Goal: Task Accomplishment & Management: Manage account settings

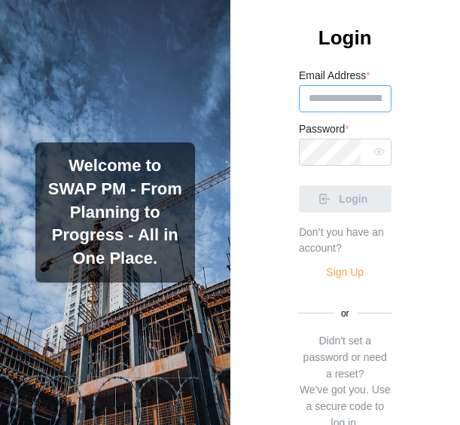
click at [356, 91] on input "Email Address *" at bounding box center [345, 98] width 93 height 27
paste input "**********"
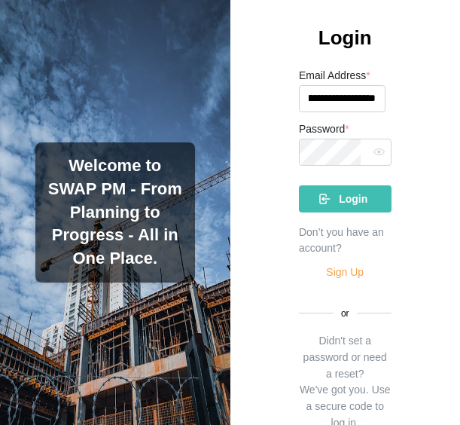
type input "**********"
click at [351, 202] on span "Login" at bounding box center [353, 199] width 29 height 26
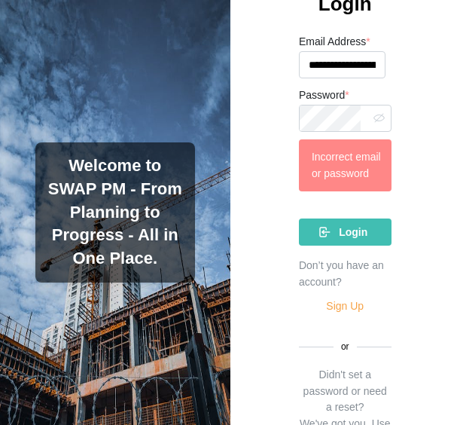
click at [373, 112] on icon "button" at bounding box center [378, 117] width 11 height 11
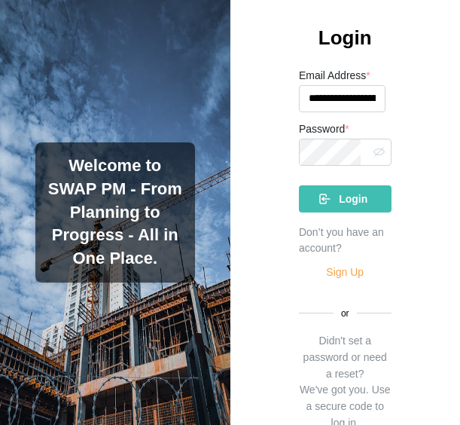
click at [259, 111] on div "**********" at bounding box center [345, 212] width 230 height 425
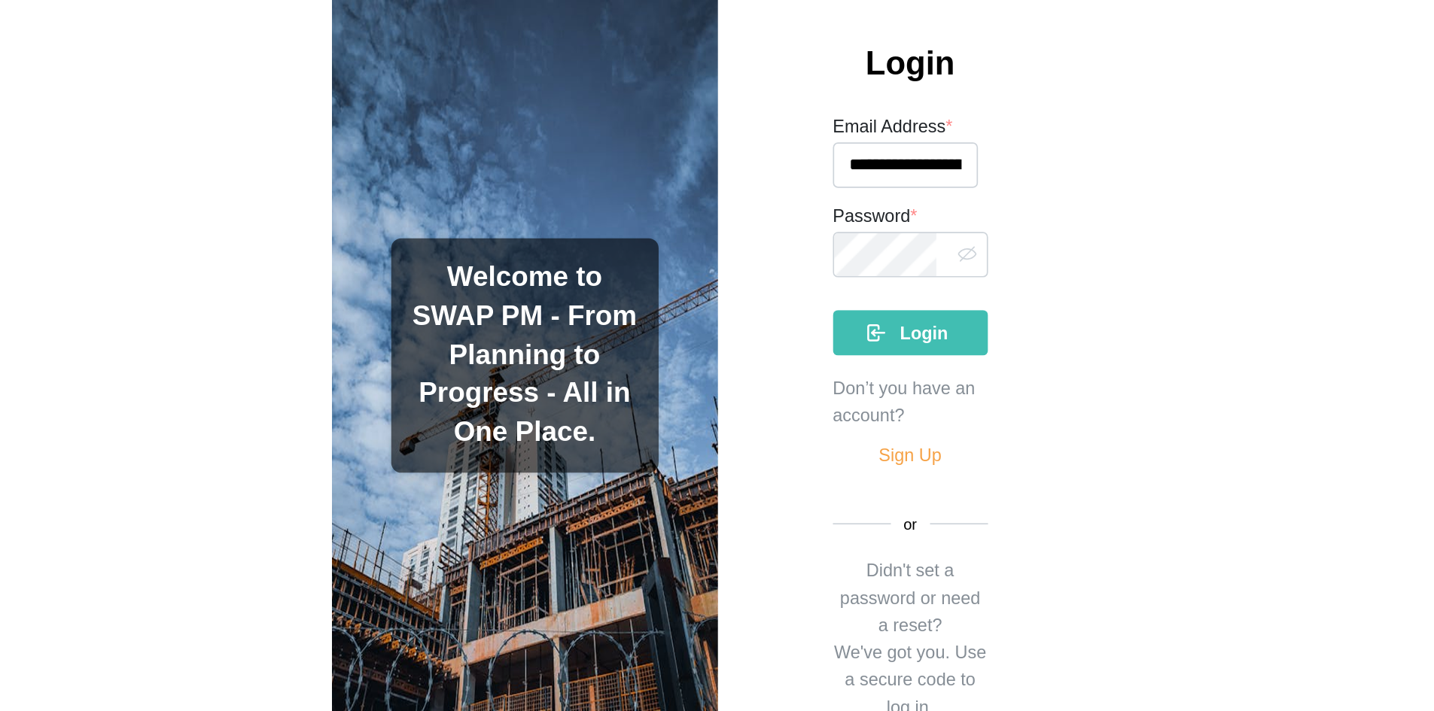
scroll to position [0, 0]
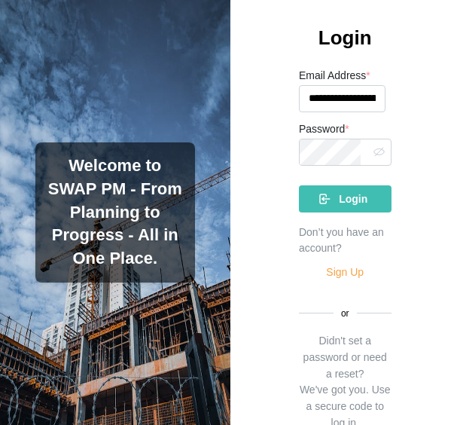
click at [309, 187] on div "Login" at bounding box center [343, 199] width 69 height 26
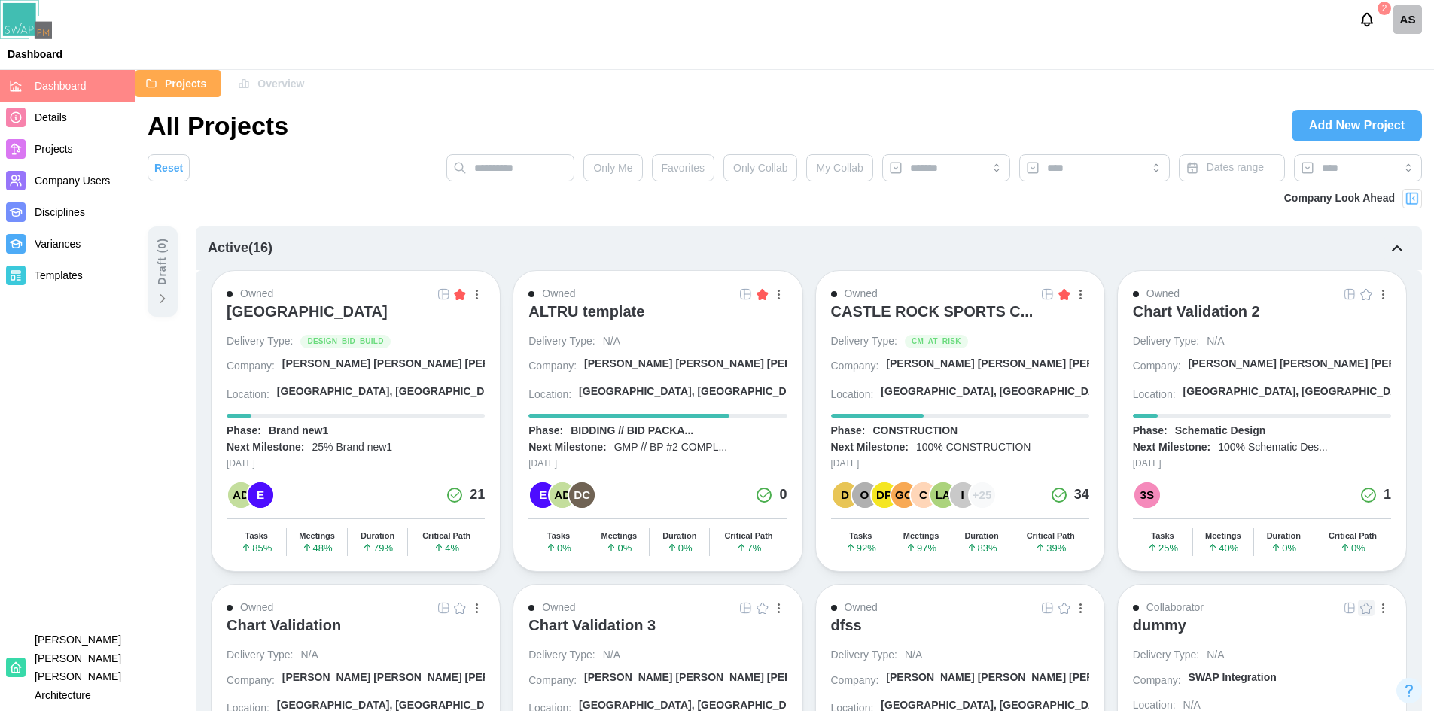
click at [288, 311] on div "[GEOGRAPHIC_DATA]" at bounding box center [307, 312] width 161 height 18
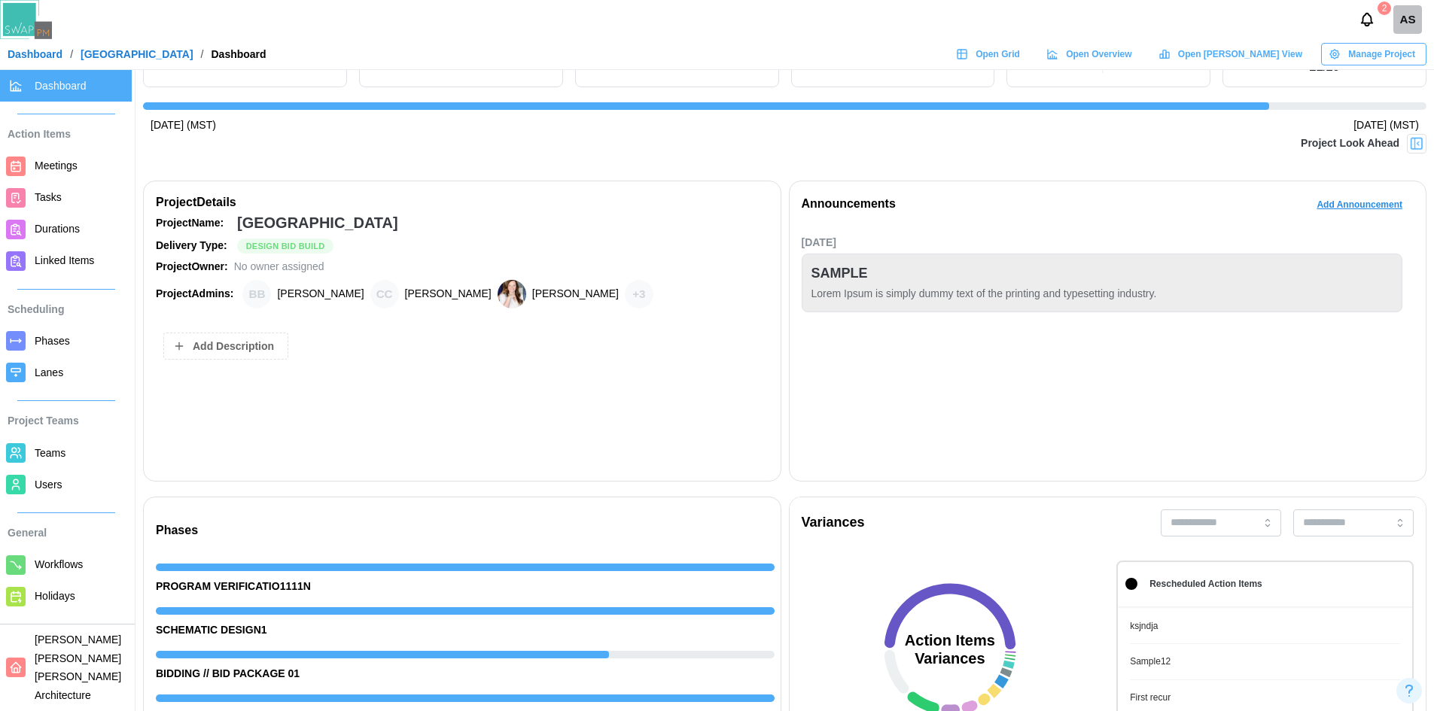
scroll to position [75, 0]
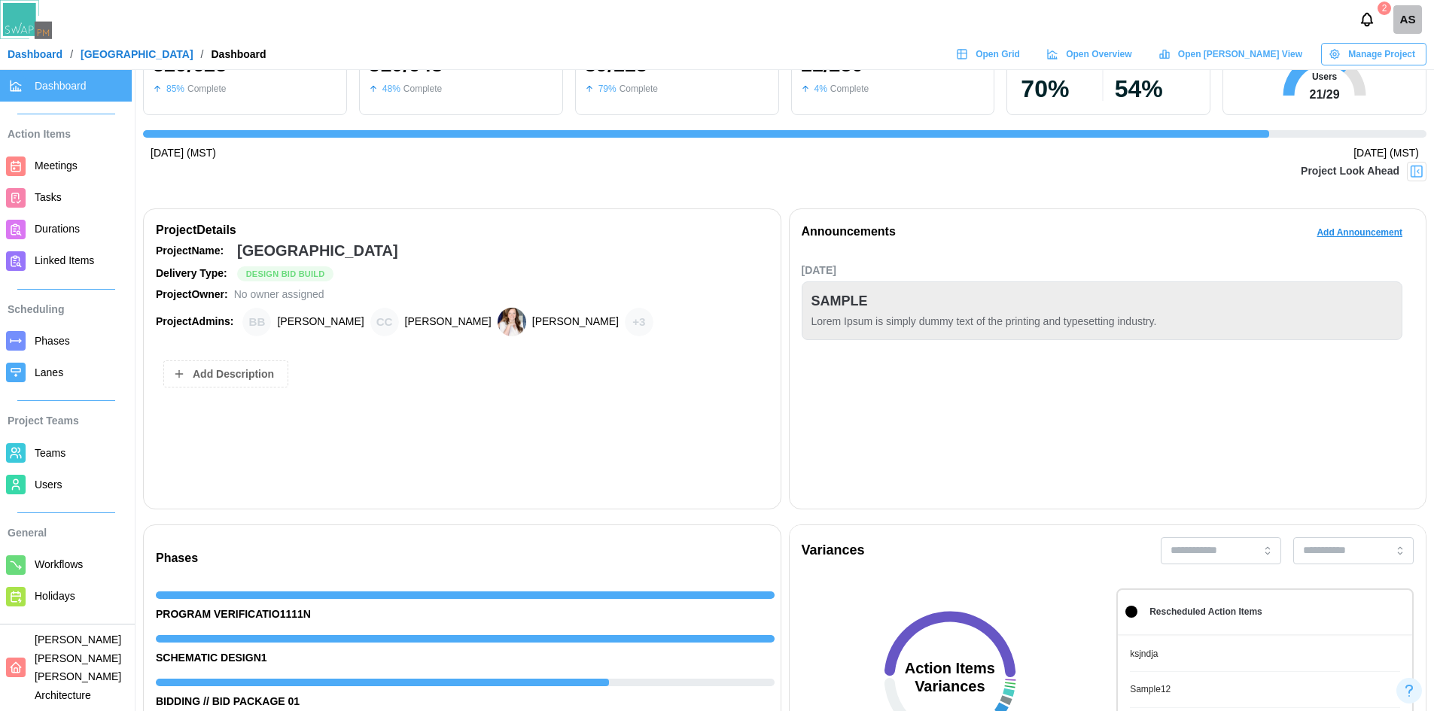
click at [69, 455] on span "Teams" at bounding box center [80, 453] width 91 height 19
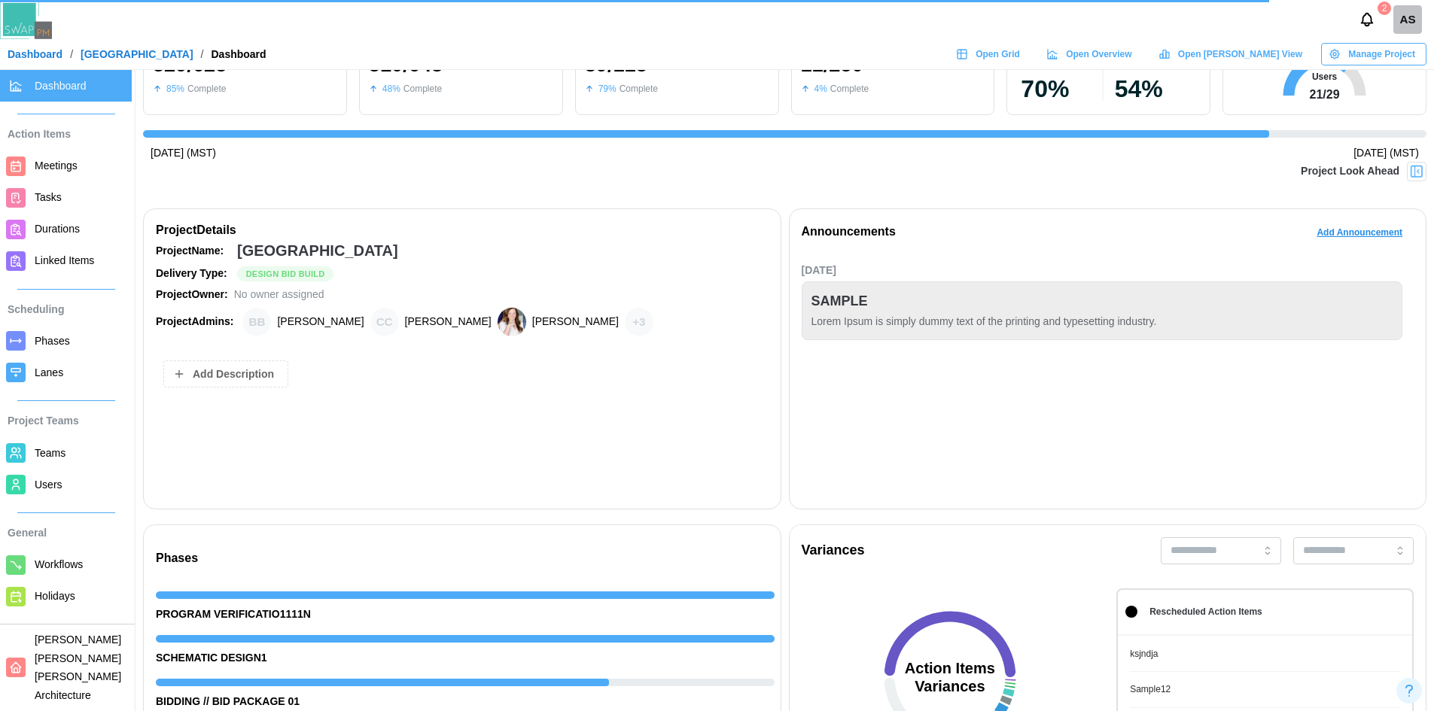
click at [62, 452] on span "Teams" at bounding box center [50, 453] width 31 height 12
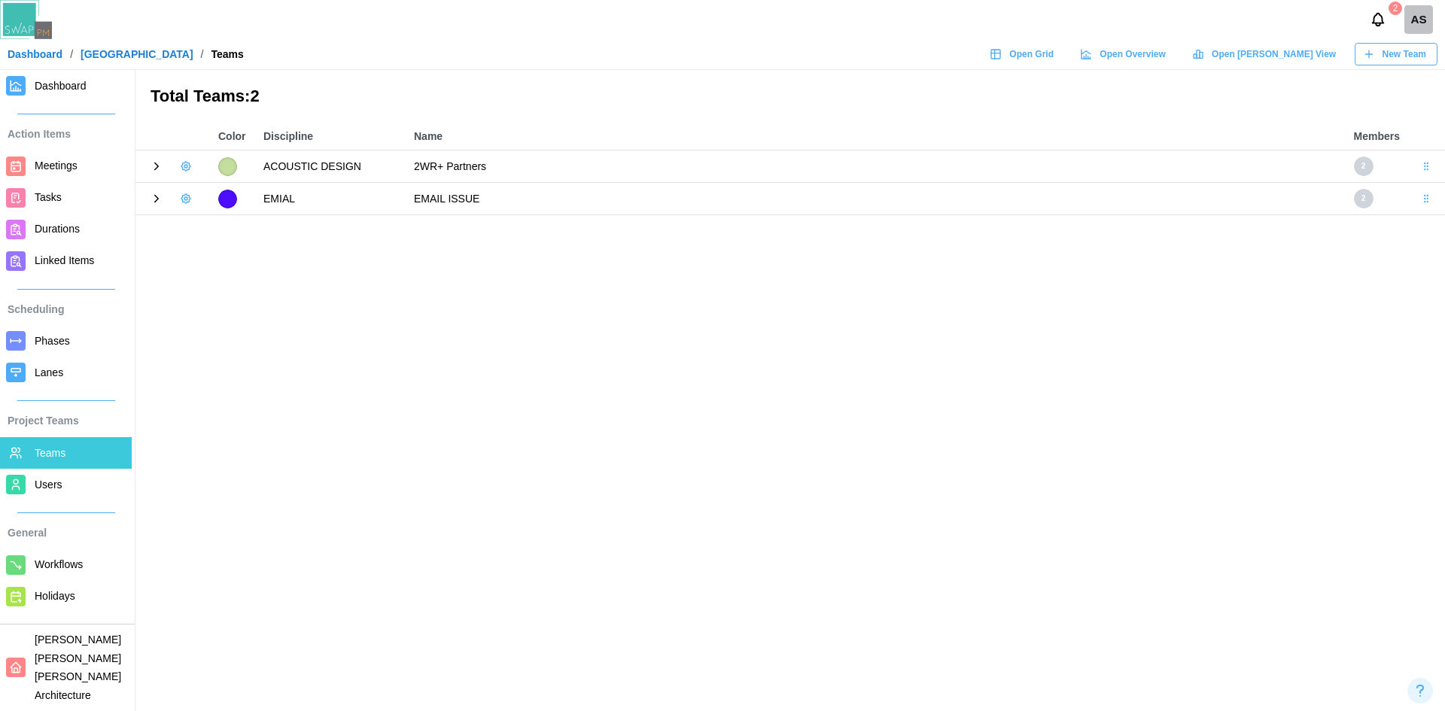
click at [155, 171] on icon at bounding box center [157, 167] width 14 height 14
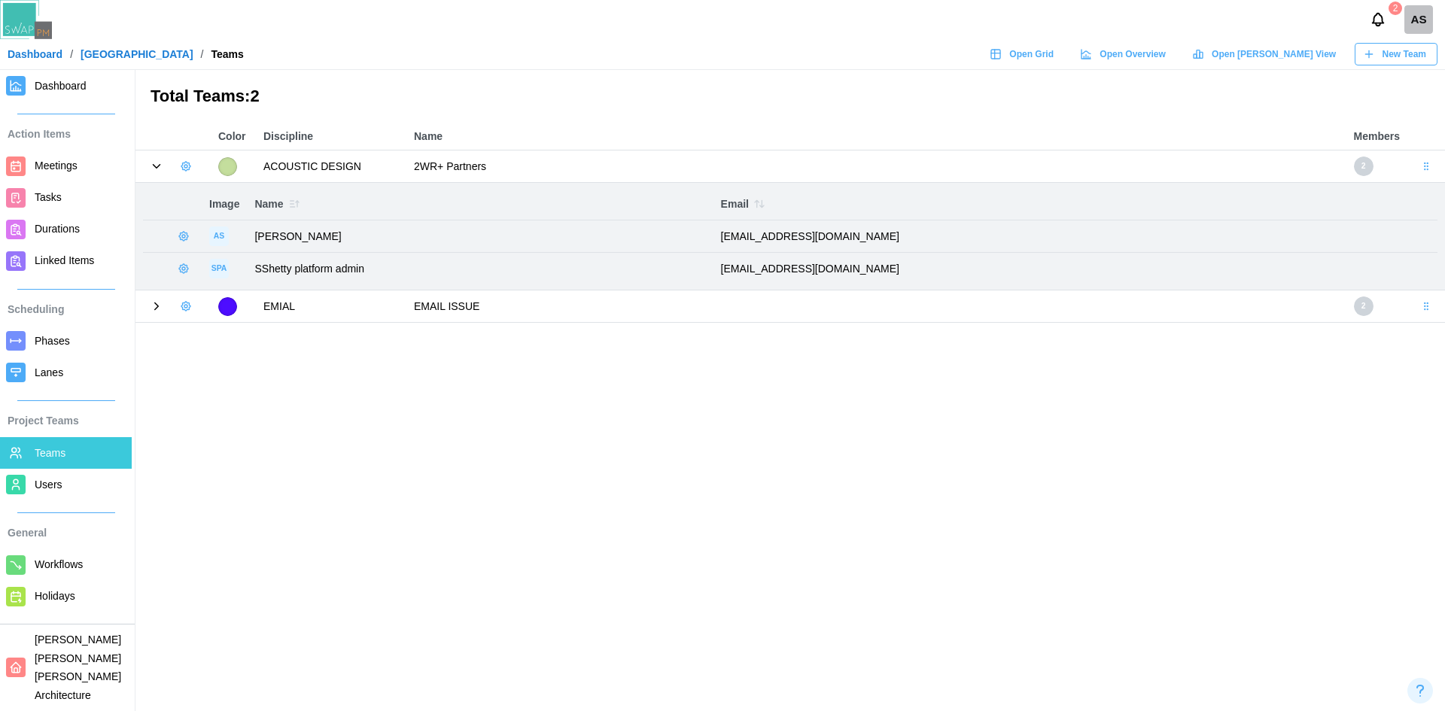
click at [190, 164] on icon "button" at bounding box center [186, 166] width 12 height 12
click at [212, 197] on div "Add User" at bounding box center [237, 198] width 56 height 12
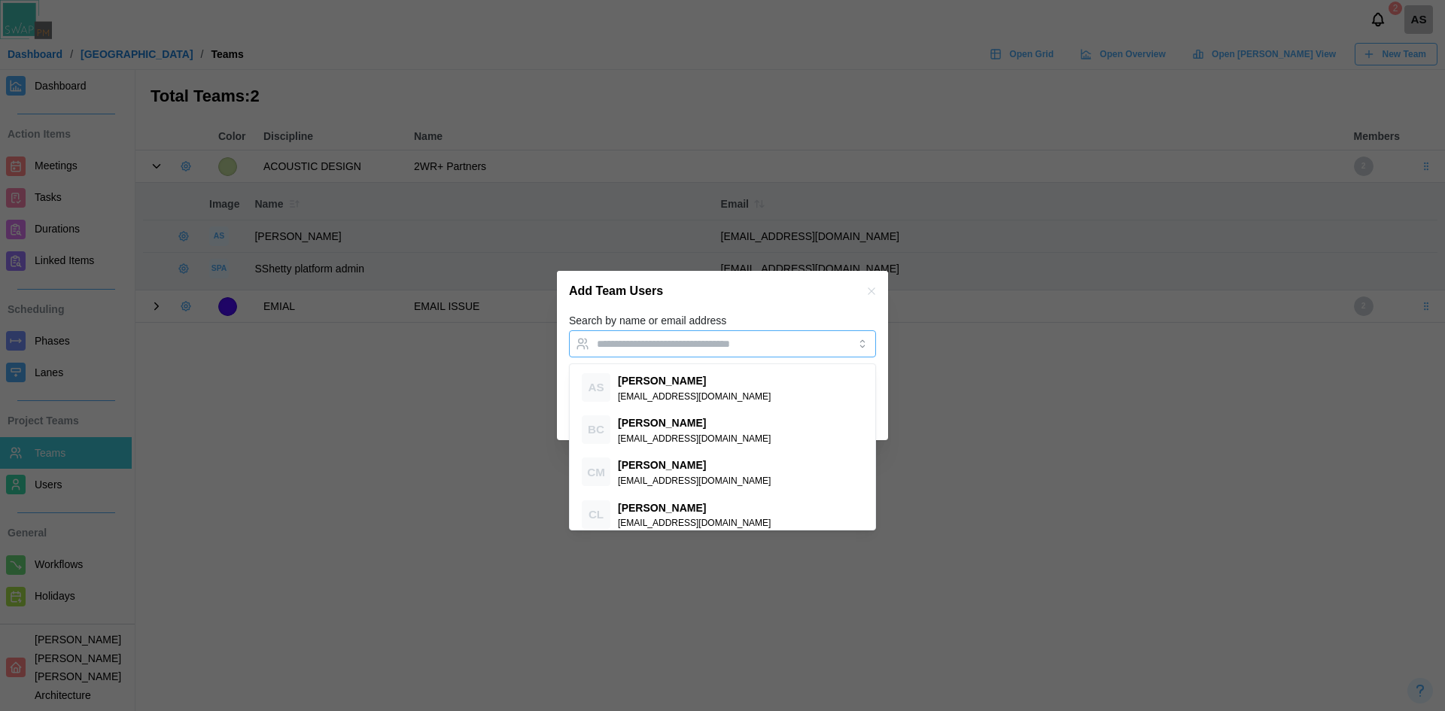
click at [635, 346] on input "Search by name or email address" at bounding box center [709, 344] width 224 height 12
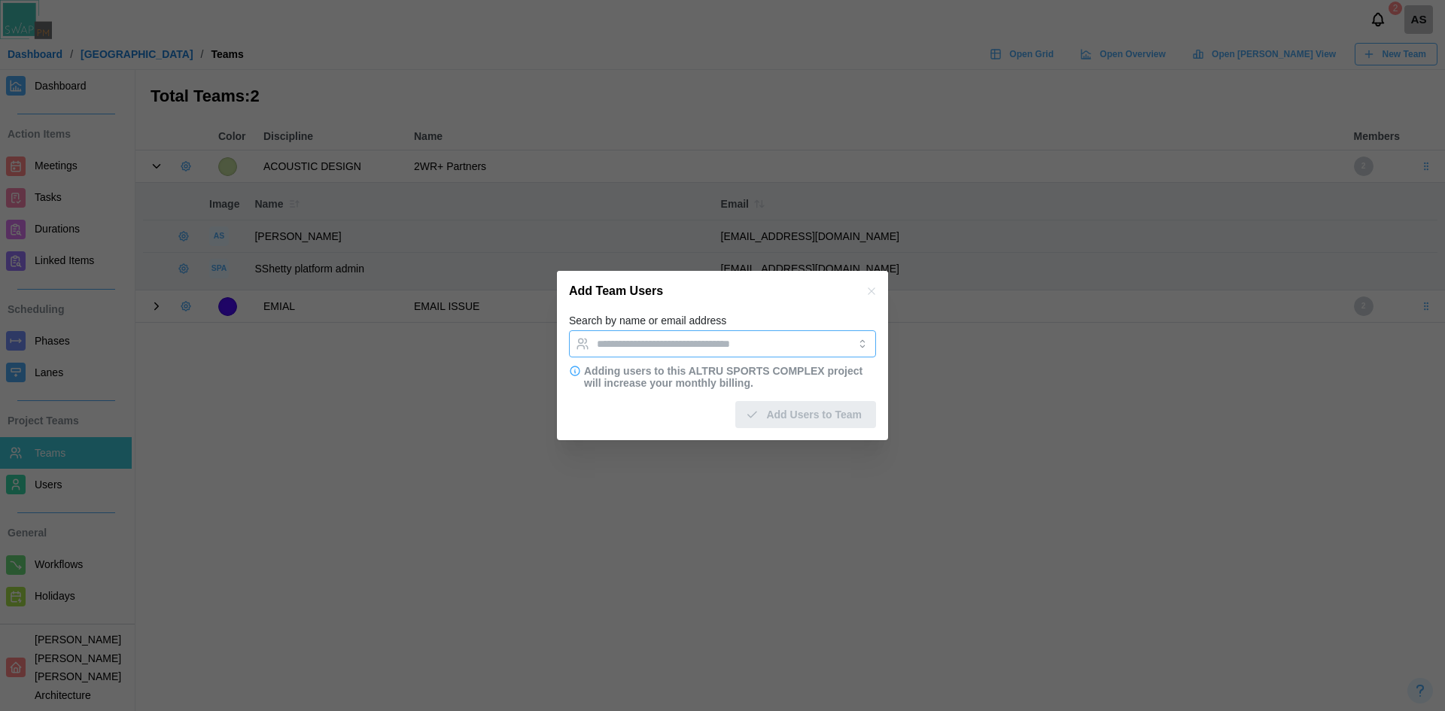
click at [635, 346] on input "Search by name or email address" at bounding box center [709, 344] width 224 height 12
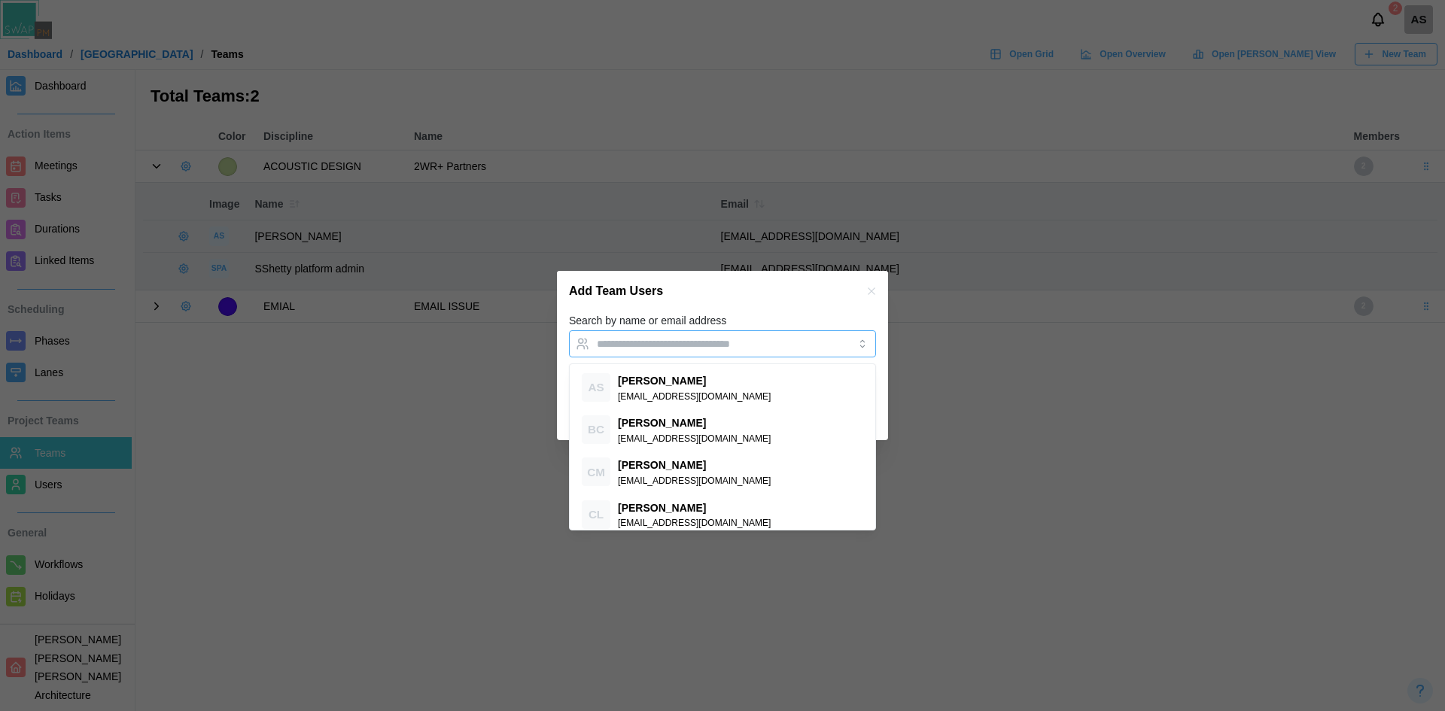
click at [742, 339] on input "Search by name or email address" at bounding box center [709, 344] width 224 height 12
click at [749, 312] on div "Search by name or email address BC Bill Clifford" at bounding box center [722, 335] width 307 height 46
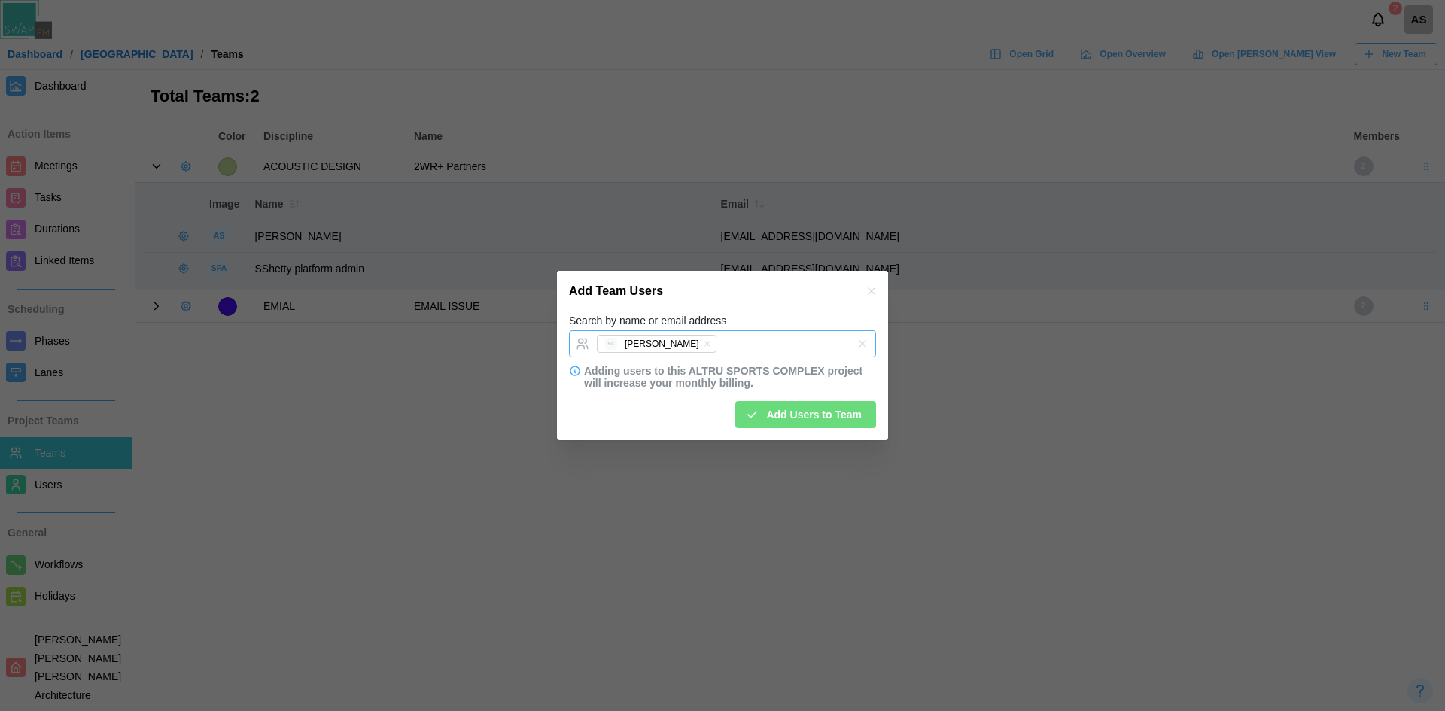
click at [717, 346] on div "BC Bill Clifford" at bounding box center [707, 344] width 228 height 26
type input "**********"
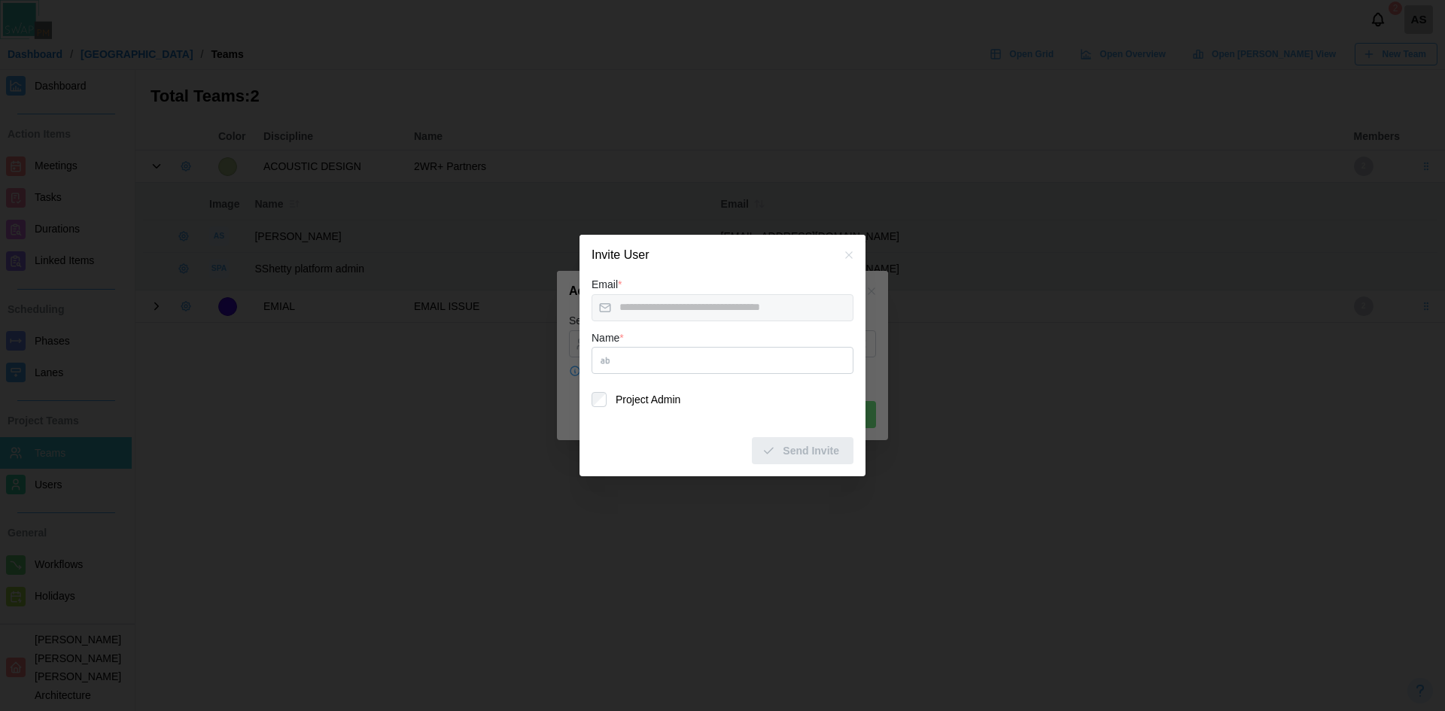
click at [672, 360] on input "Name *" at bounding box center [723, 360] width 262 height 27
type input "**"
click at [806, 458] on span "Send Invite" at bounding box center [811, 451] width 56 height 26
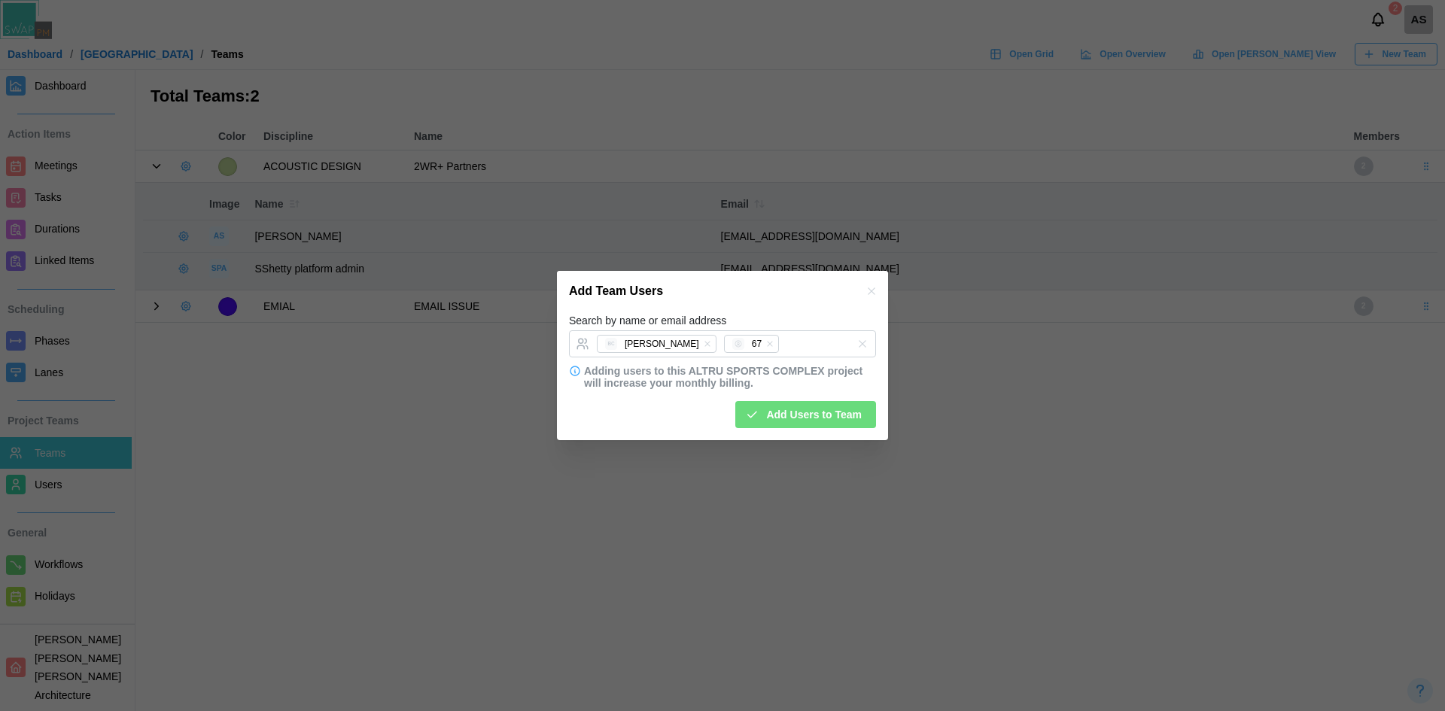
click at [824, 303] on div "Add Team Users" at bounding box center [722, 291] width 331 height 41
click at [828, 422] on span "Add Users to Team" at bounding box center [814, 415] width 96 height 26
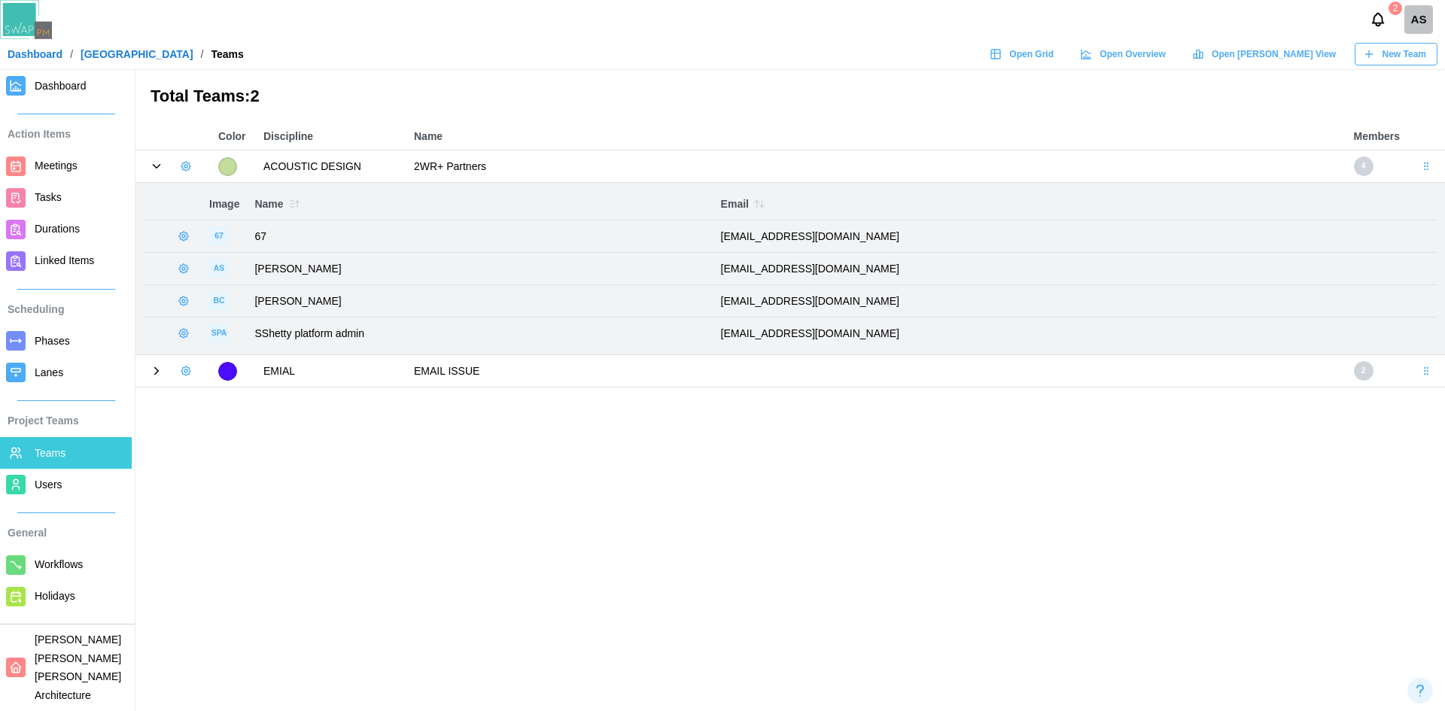
click at [62, 477] on span "Users" at bounding box center [80, 485] width 91 height 19
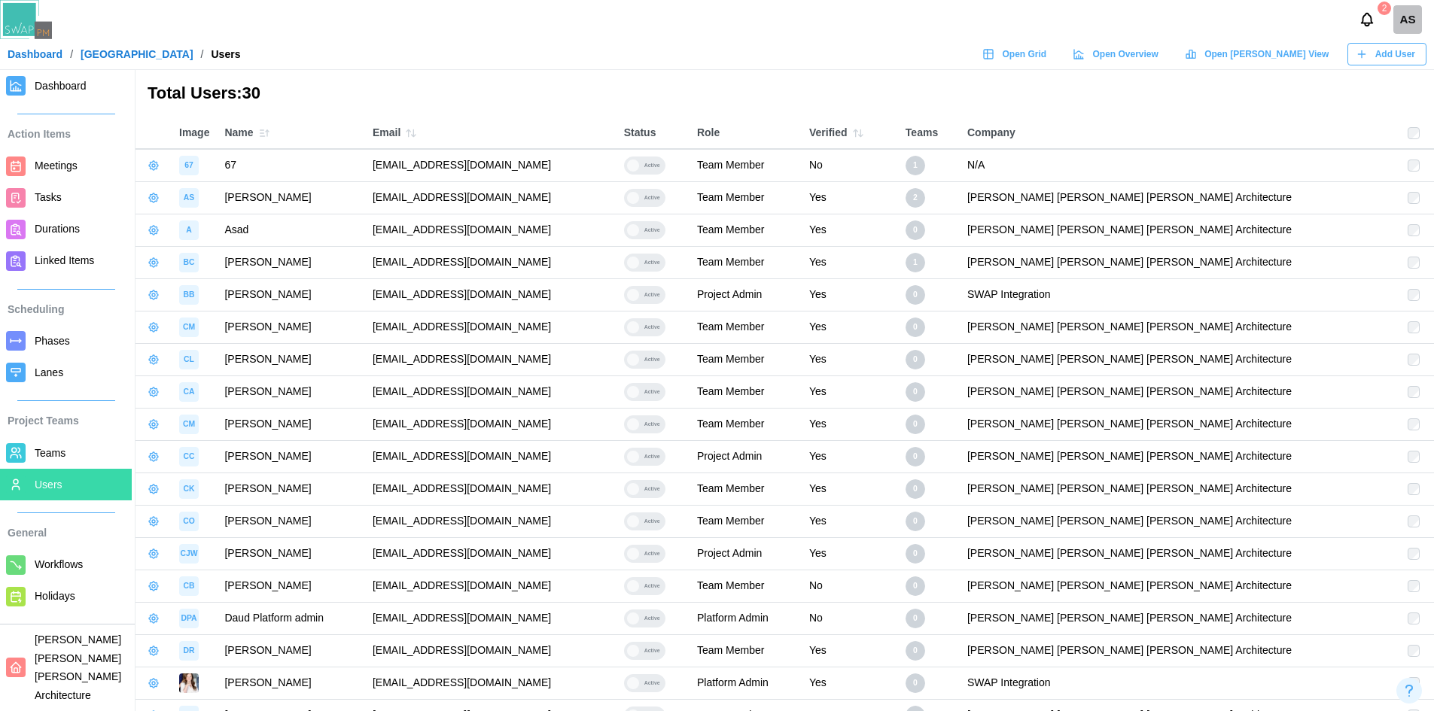
drag, startPoint x: 609, startPoint y: 326, endPoint x: 419, endPoint y: 334, distance: 190.6
click at [419, 334] on td "caitlinmilligan12345qwerty@brsarch.com" at bounding box center [490, 327] width 251 height 32
copy td "caitlinmilligan12345qwerty@brsarch.com"
click at [77, 451] on span "Teams" at bounding box center [80, 453] width 91 height 19
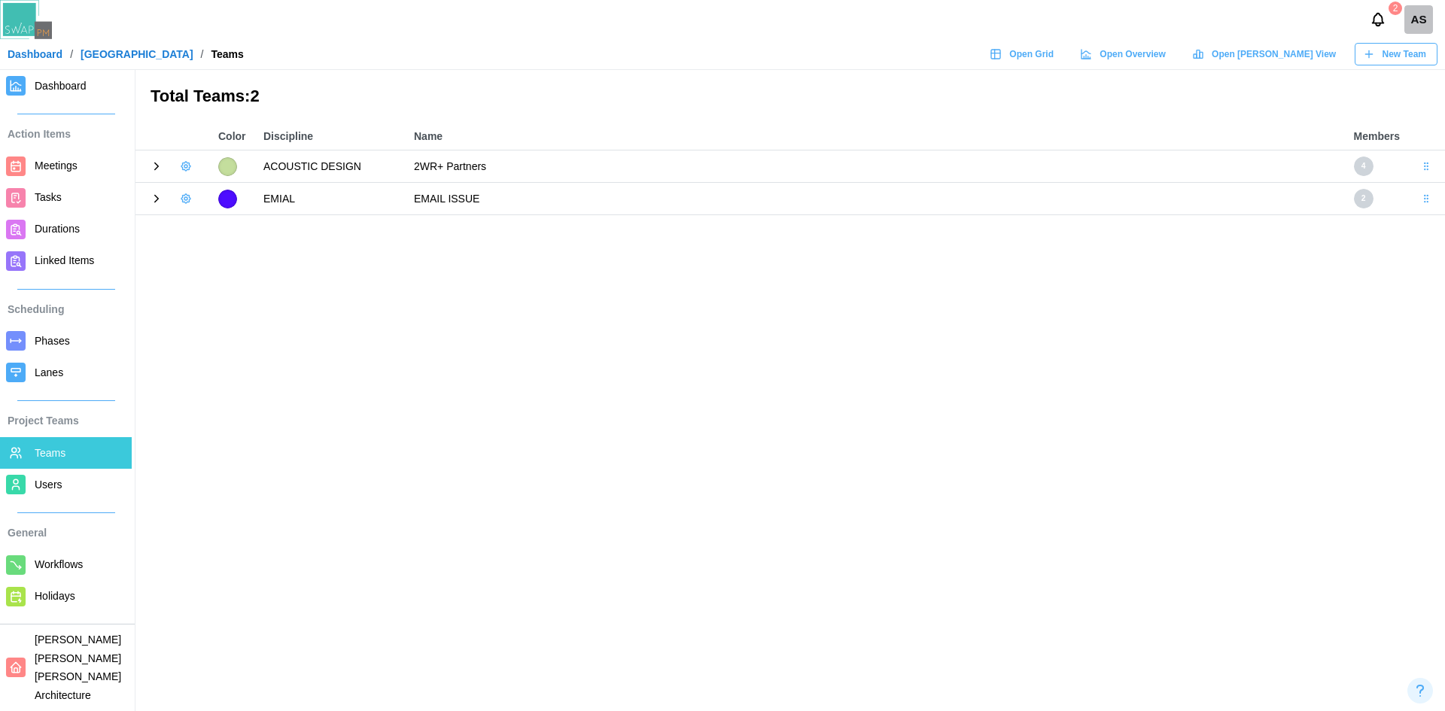
click at [154, 175] on div at bounding box center [173, 166] width 60 height 21
click at [157, 159] on div at bounding box center [173, 166] width 60 height 21
click at [179, 167] on button "button" at bounding box center [185, 166] width 21 height 21
click at [200, 187] on button "Add User" at bounding box center [226, 198] width 95 height 29
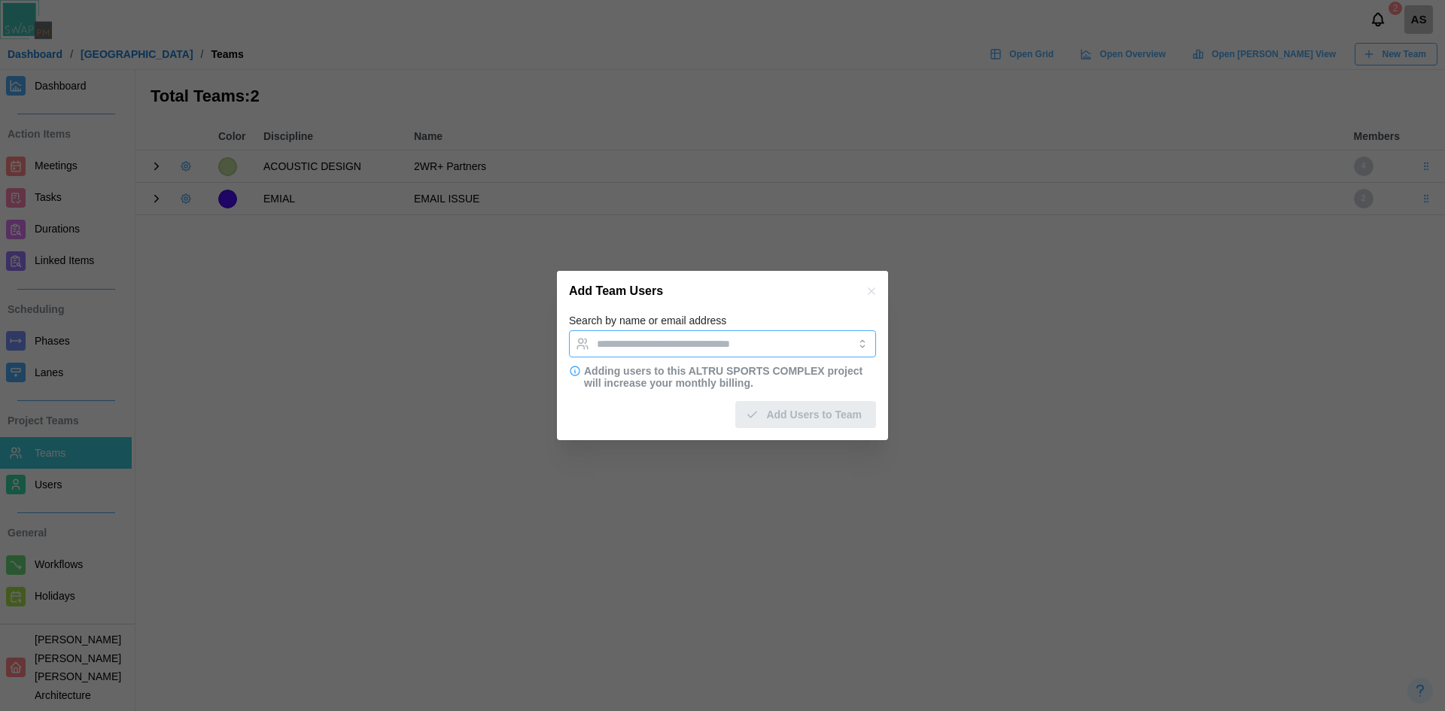
click at [681, 338] on input "Search by name or email address" at bounding box center [709, 344] width 224 height 12
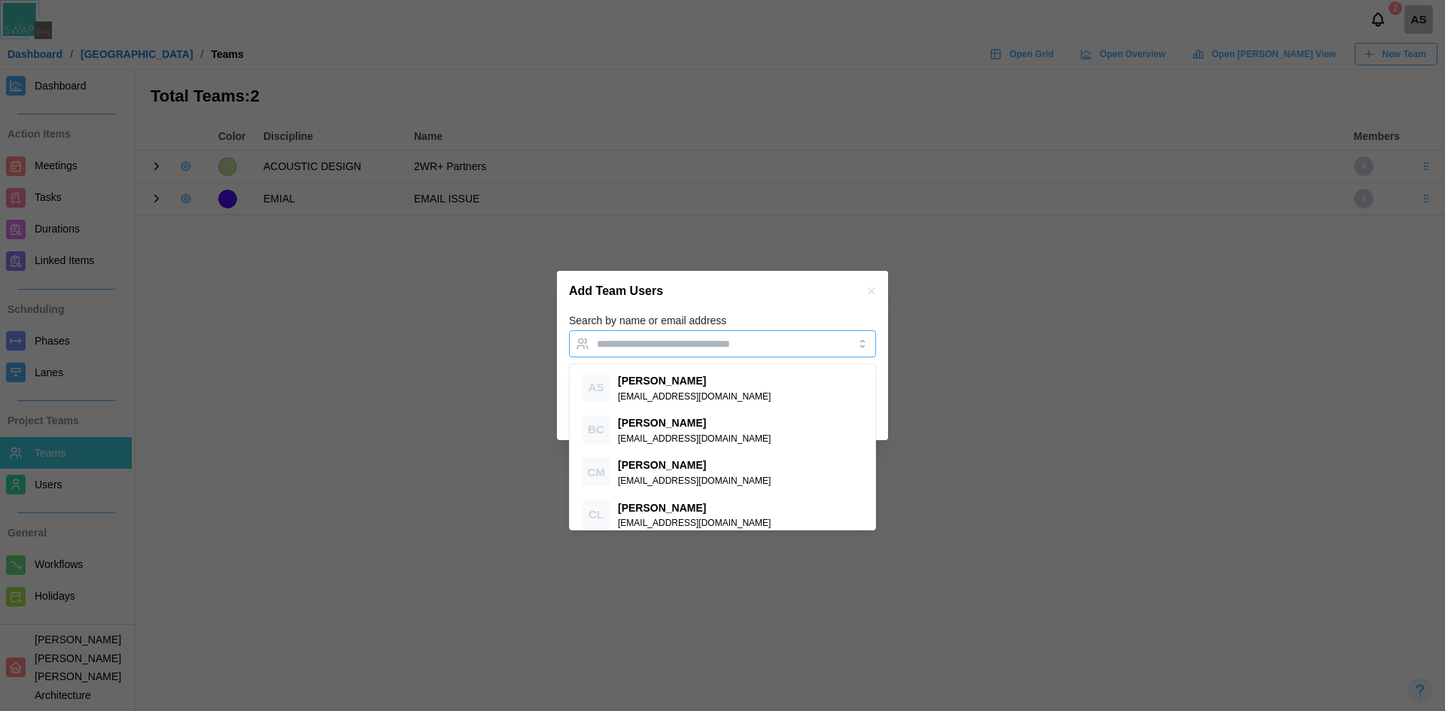
paste input "**********"
type input "**********"
click at [750, 297] on div "Add Team Users" at bounding box center [722, 291] width 331 height 41
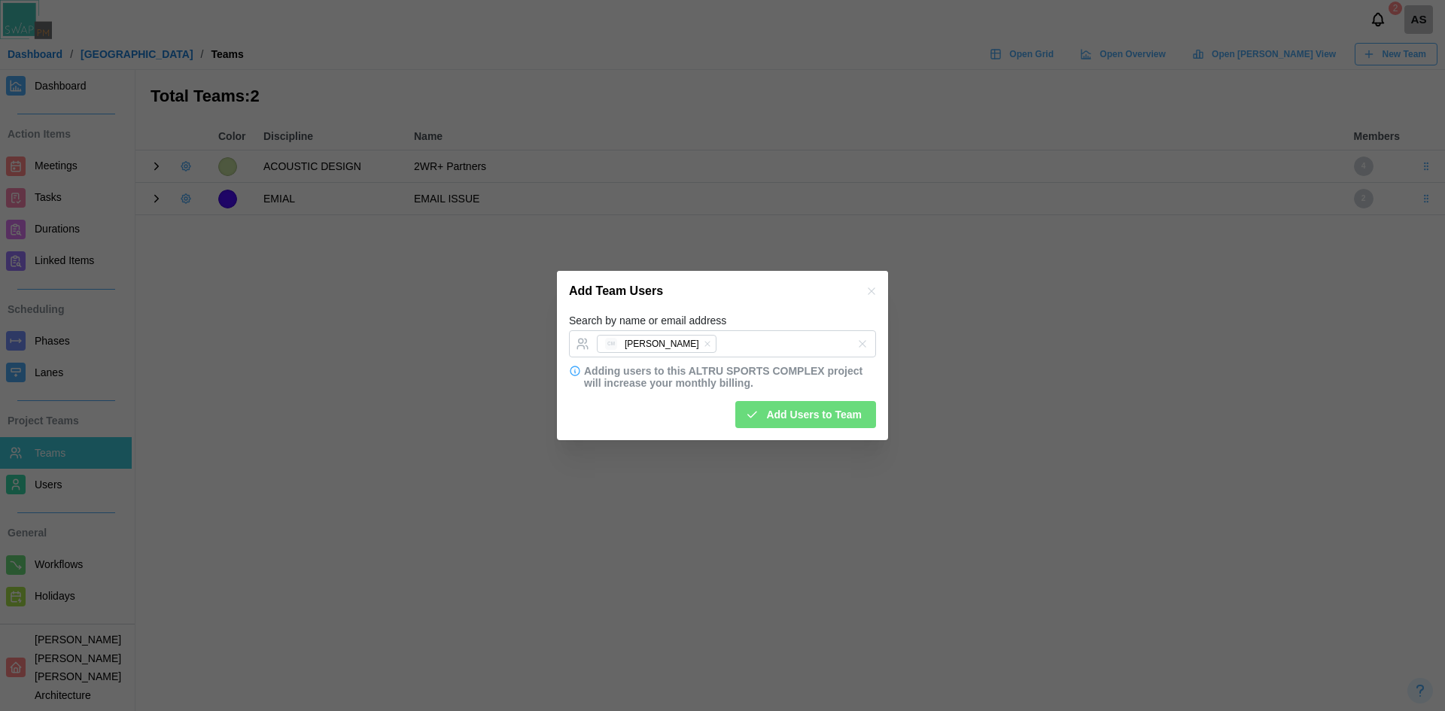
click at [778, 421] on span "Add Users to Team" at bounding box center [814, 415] width 96 height 26
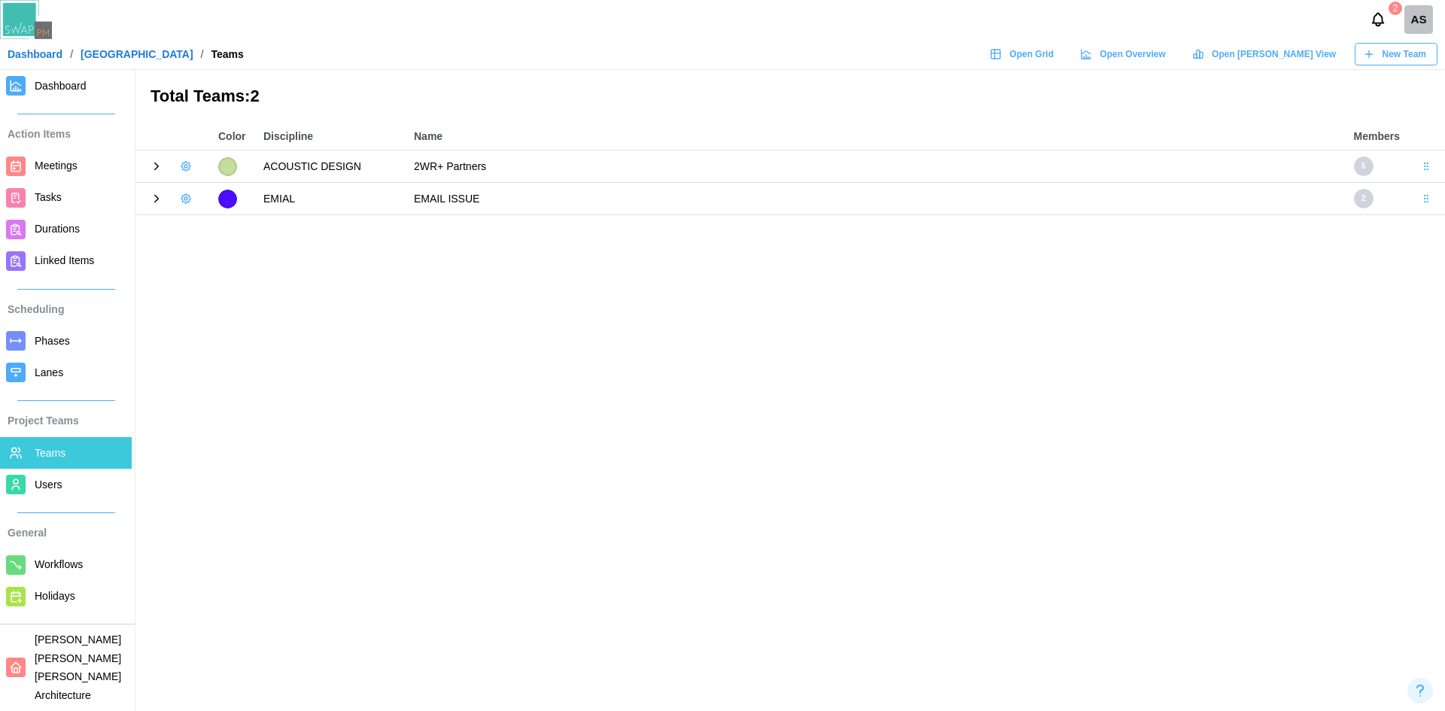
click at [35, 479] on span "Users" at bounding box center [49, 485] width 28 height 12
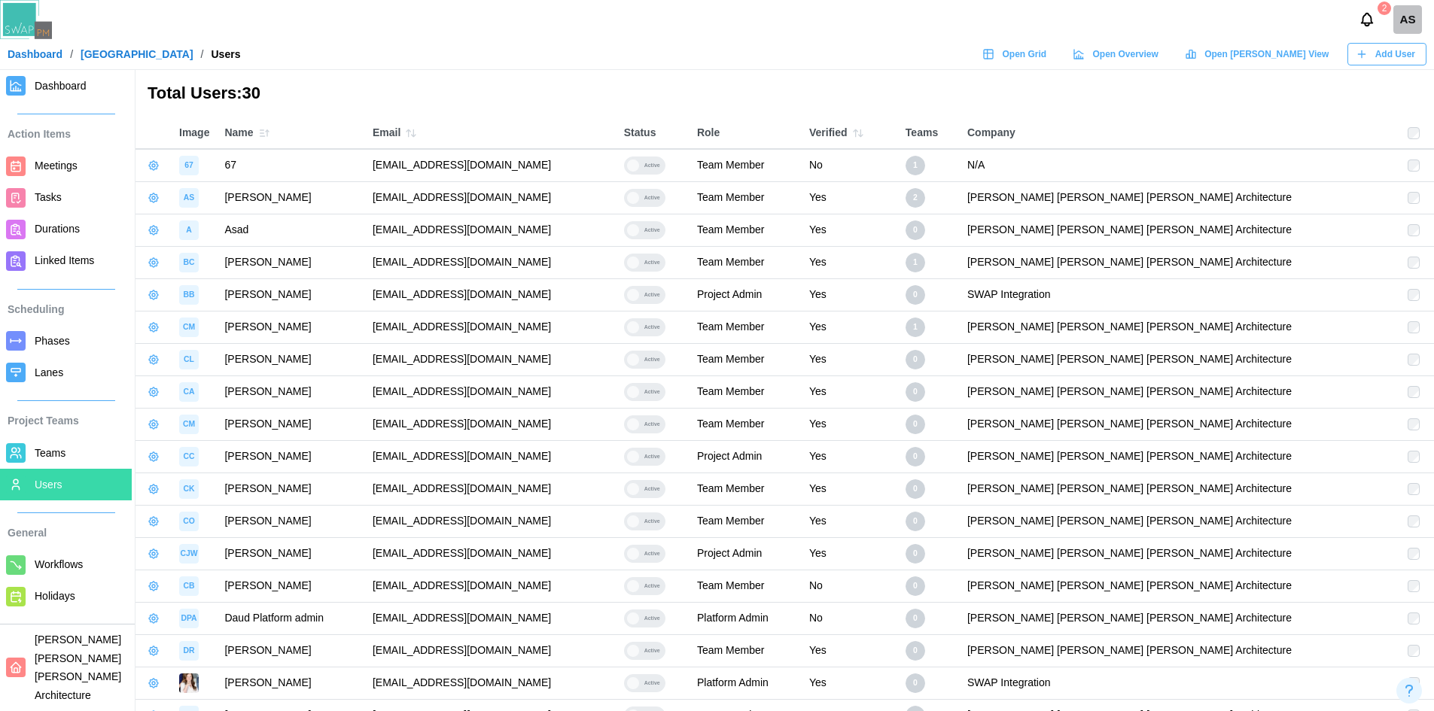
click at [1408, 64] on span "Add User" at bounding box center [1395, 54] width 40 height 21
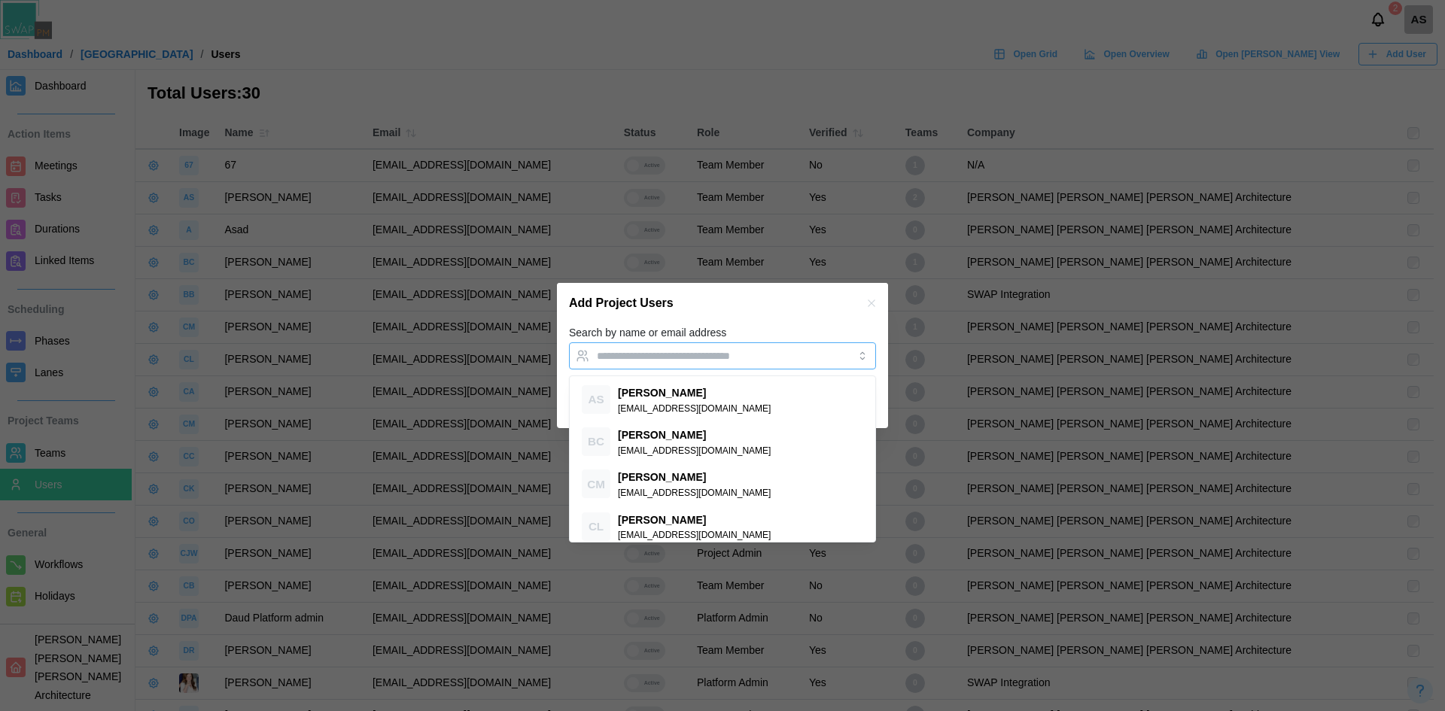
click at [717, 362] on div at bounding box center [707, 356] width 228 height 26
paste input "**********"
type input "**********"
click at [834, 315] on div "Add Project Users" at bounding box center [722, 303] width 331 height 41
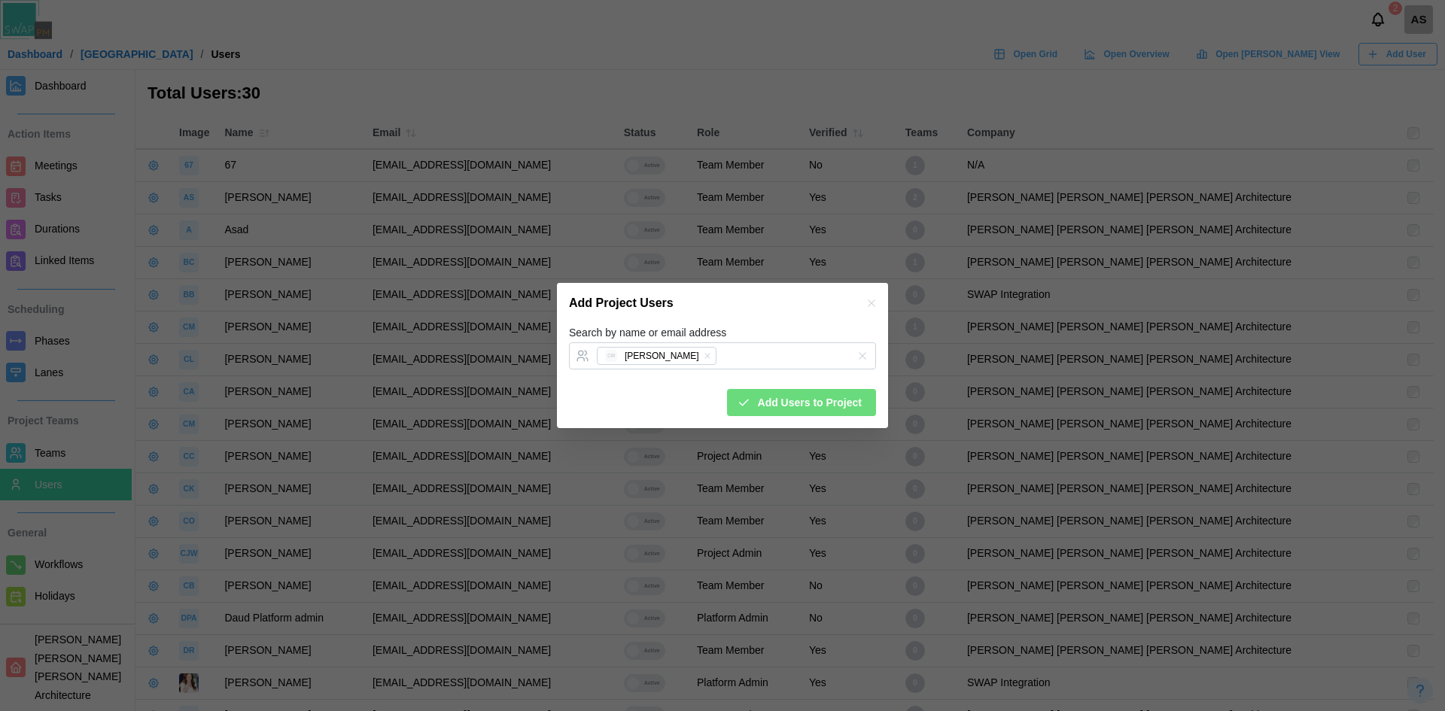
click at [841, 401] on span "Add Users to Project" at bounding box center [810, 403] width 104 height 26
